Goal: Task Accomplishment & Management: Use online tool/utility

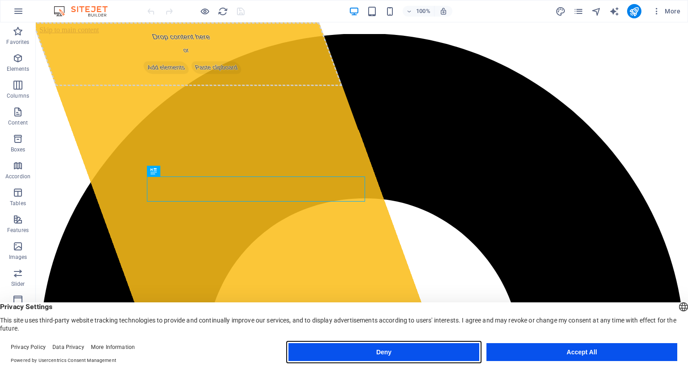
click at [374, 352] on button "Deny" at bounding box center [383, 352] width 191 height 18
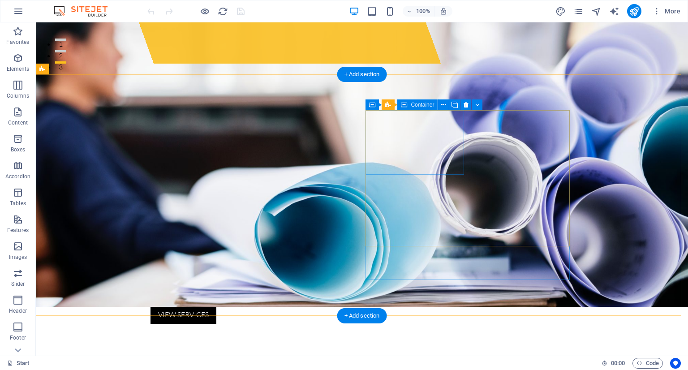
scroll to position [292, 0]
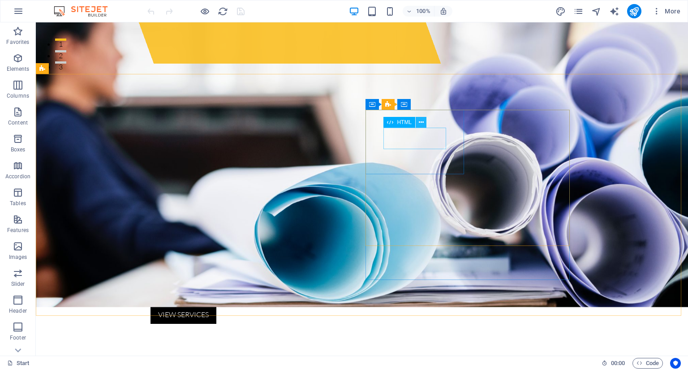
click at [419, 122] on icon at bounding box center [421, 122] width 5 height 9
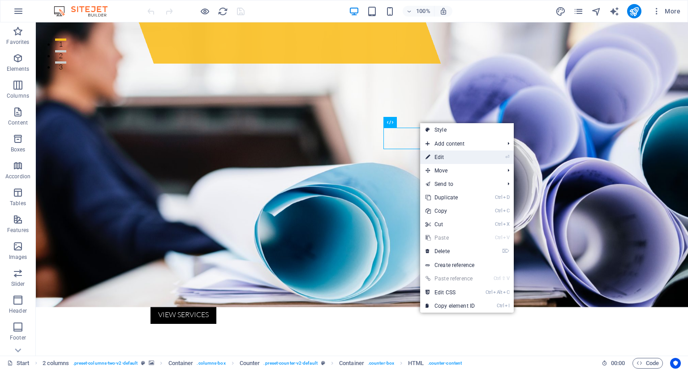
click at [434, 158] on link "⏎ Edit" at bounding box center [450, 156] width 60 height 13
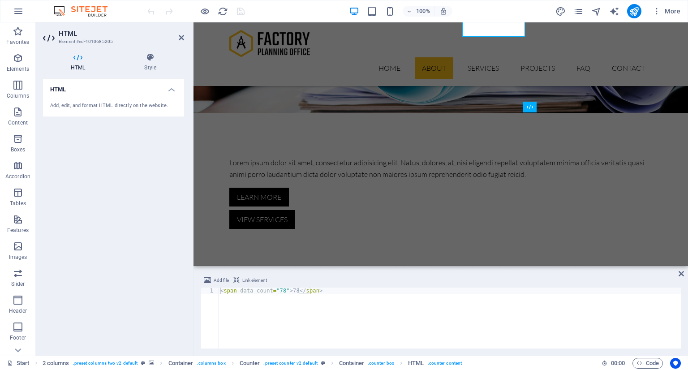
scroll to position [290, 0]
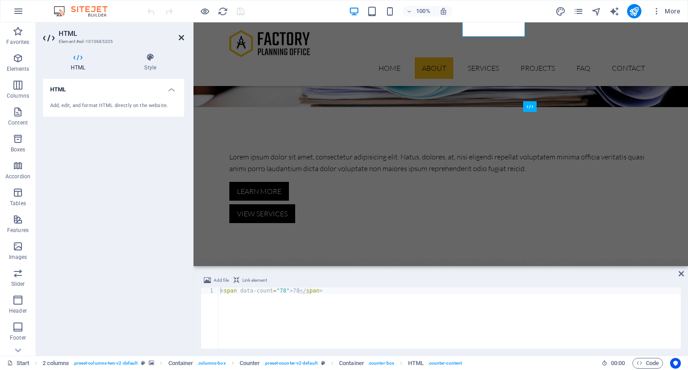
click at [181, 39] on icon at bounding box center [181, 37] width 5 height 7
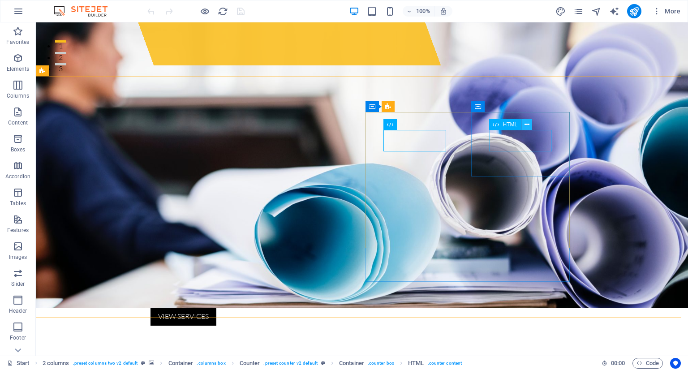
click at [524, 124] on icon at bounding box center [526, 124] width 5 height 9
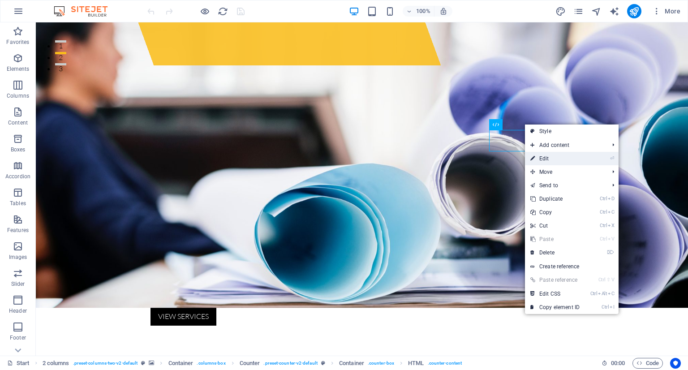
click at [540, 158] on link "⏎ Edit" at bounding box center [555, 158] width 60 height 13
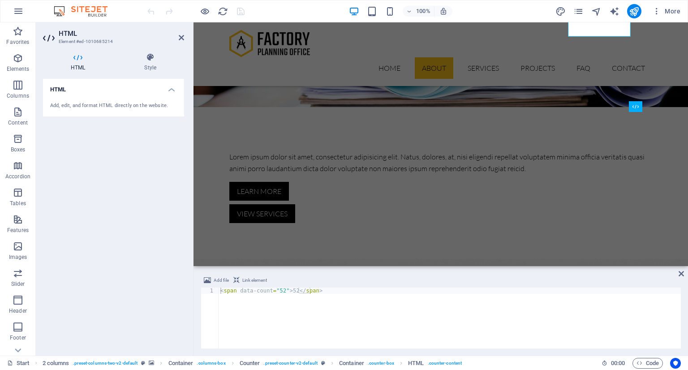
click at [150, 208] on div "HTML Add, edit, and format HTML directly on the website." at bounding box center [113, 214] width 141 height 270
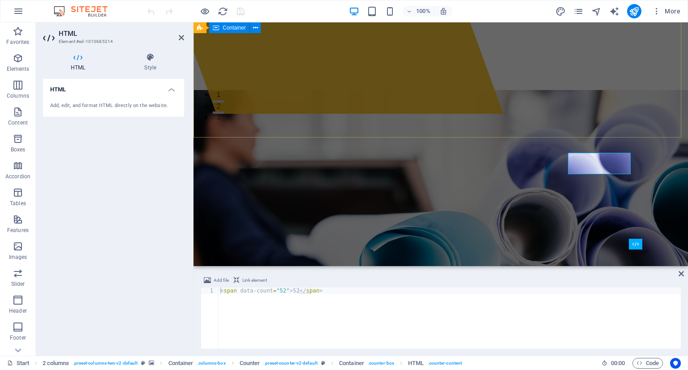
scroll to position [152, 0]
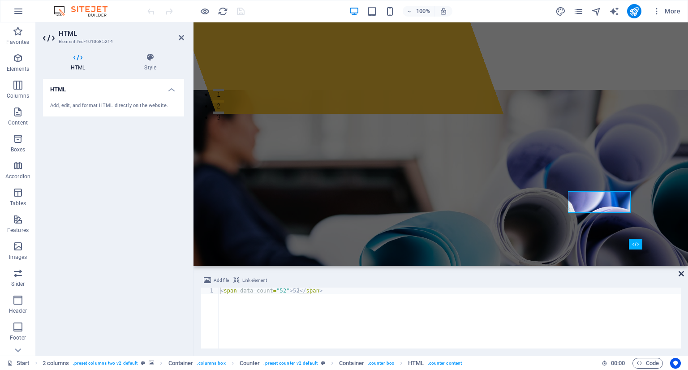
click at [680, 271] on icon at bounding box center [680, 273] width 5 height 7
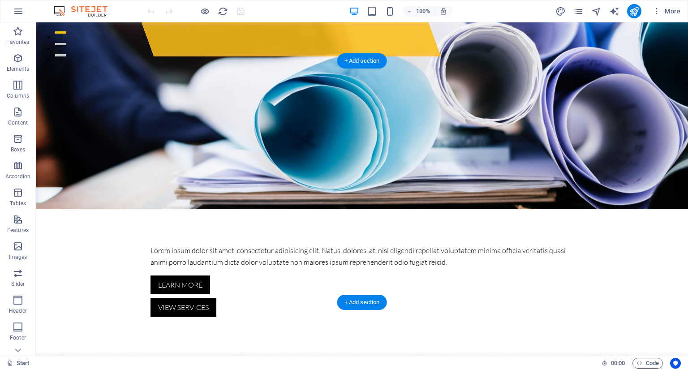
scroll to position [284, 0]
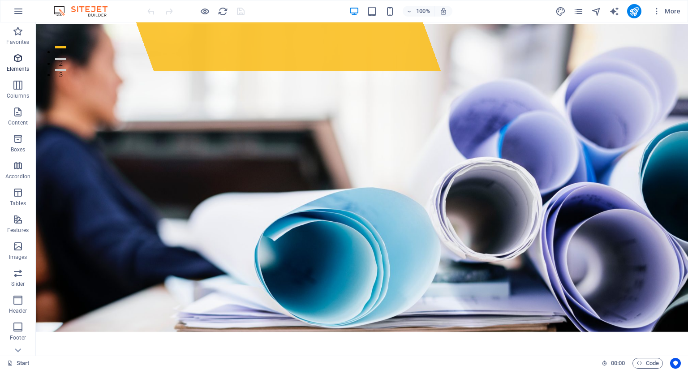
click at [15, 59] on icon "button" at bounding box center [18, 58] width 11 height 11
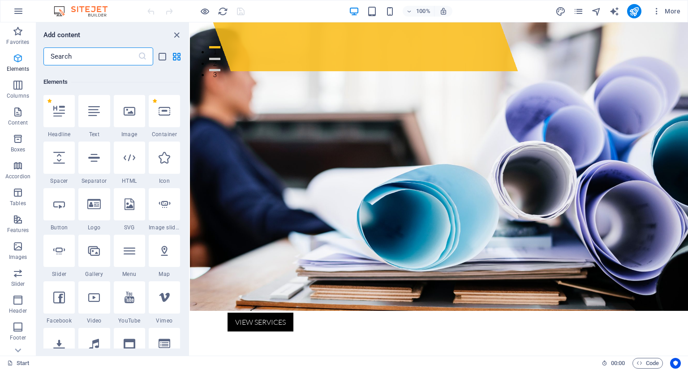
scroll to position [95, 0]
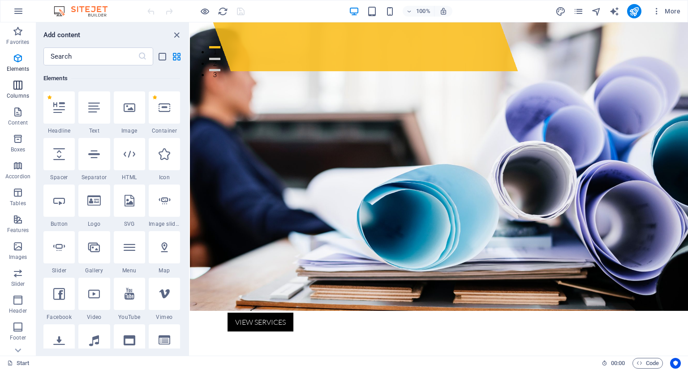
click at [16, 86] on icon "button" at bounding box center [18, 85] width 11 height 11
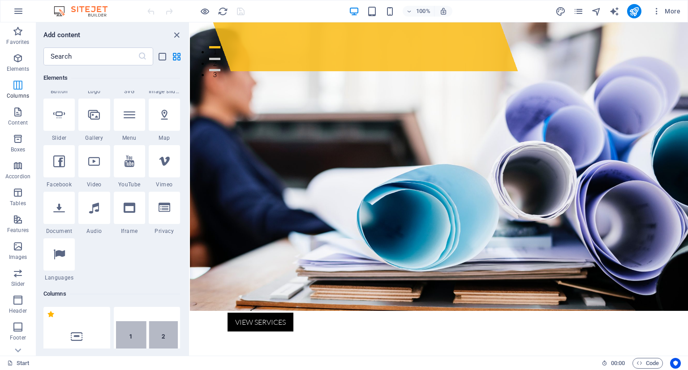
scroll to position [443, 0]
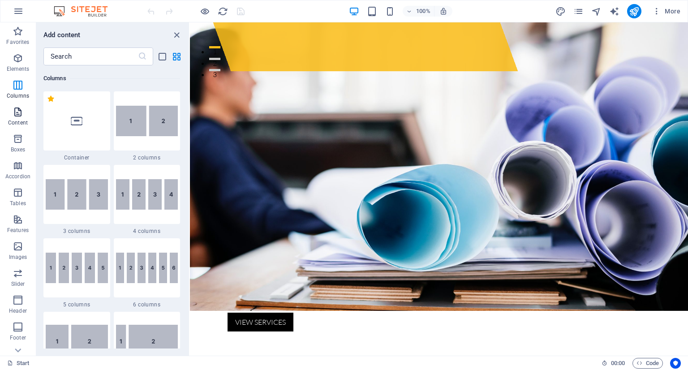
click at [18, 112] on icon "button" at bounding box center [18, 112] width 11 height 11
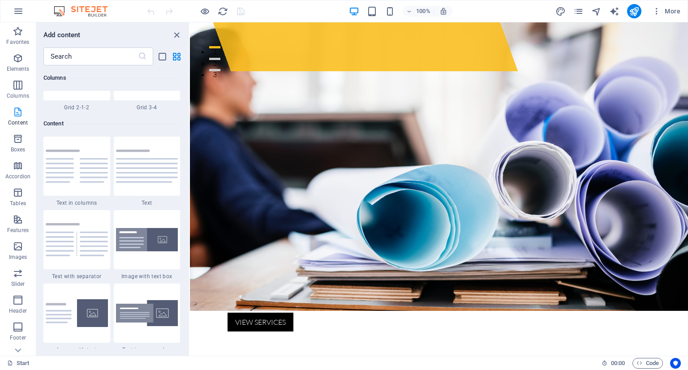
scroll to position [1566, 0]
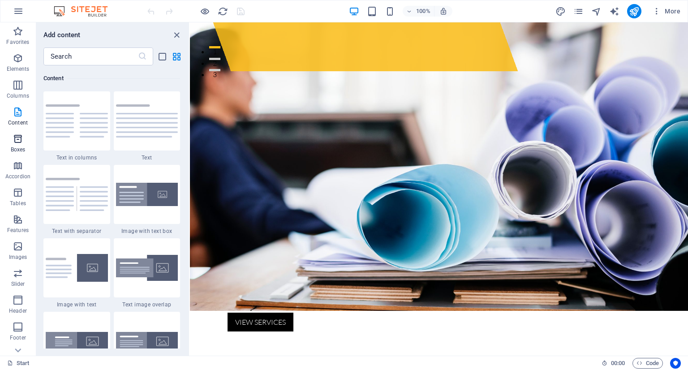
click at [19, 137] on icon "button" at bounding box center [18, 138] width 11 height 11
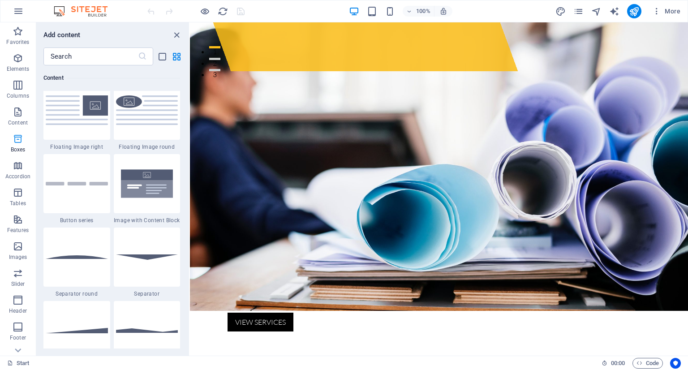
scroll to position [2470, 0]
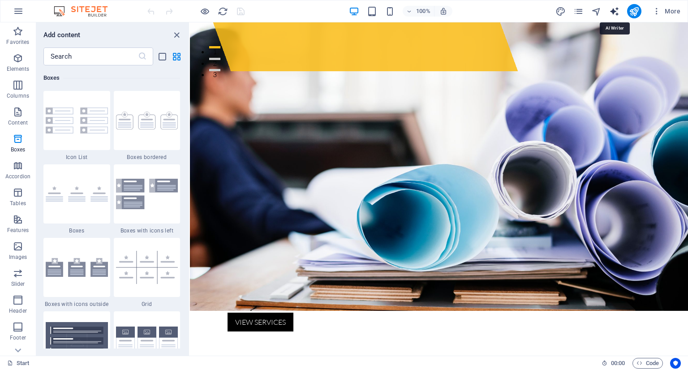
click at [615, 11] on icon "text_generator" at bounding box center [614, 11] width 10 height 10
select select "English"
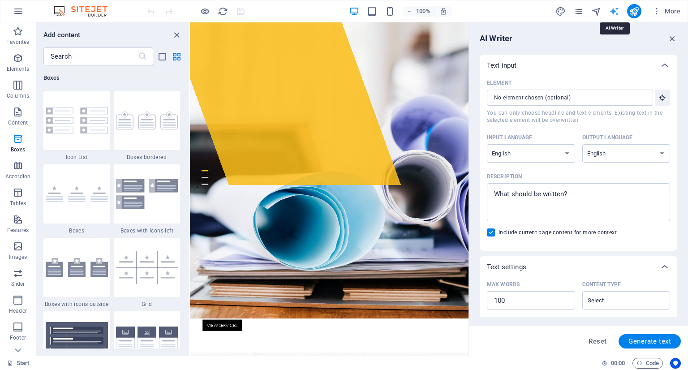
scroll to position [0, 0]
click at [673, 39] on icon "button" at bounding box center [672, 39] width 10 height 10
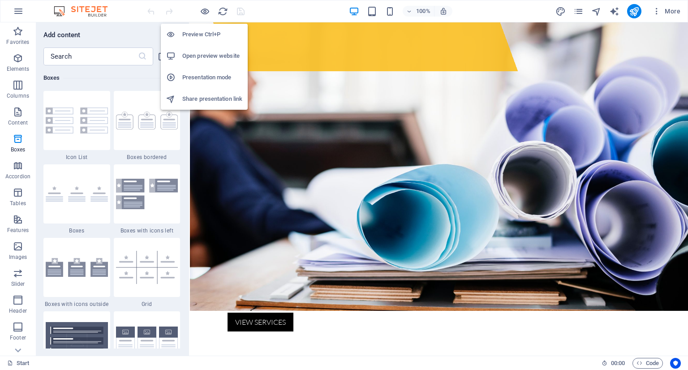
click at [195, 50] on li "Open preview website" at bounding box center [204, 55] width 87 height 21
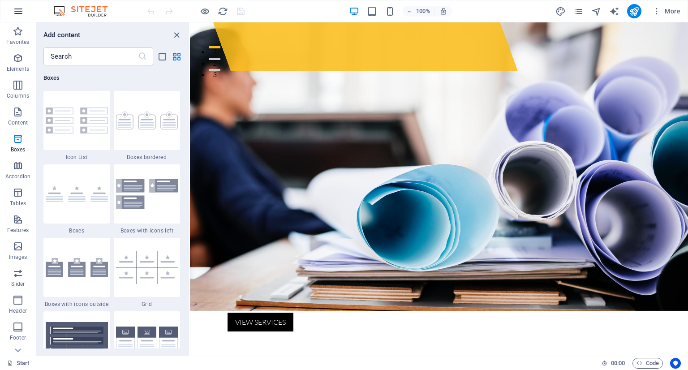
click at [17, 9] on icon "button" at bounding box center [18, 11] width 11 height 11
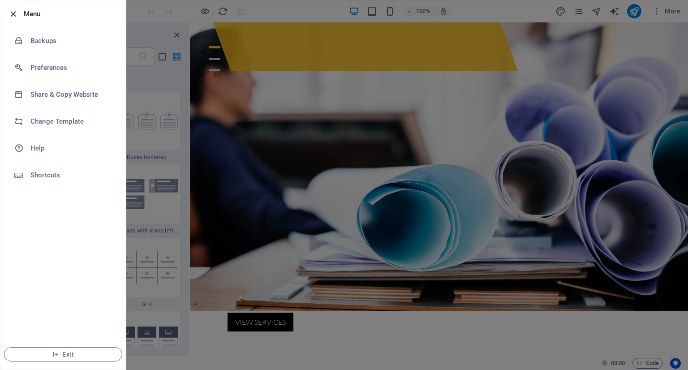
click at [13, 13] on icon "button" at bounding box center [13, 14] width 10 height 10
